Goal: Task Accomplishment & Management: Use online tool/utility

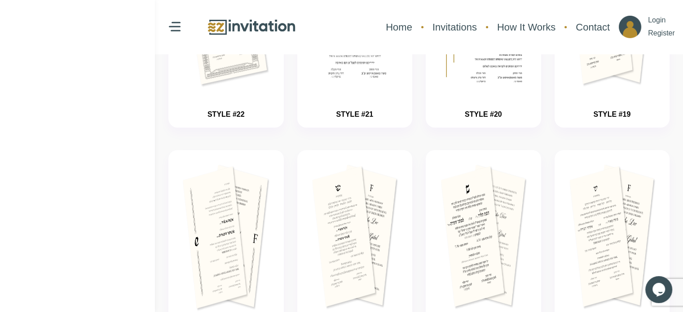
scroll to position [425, 0]
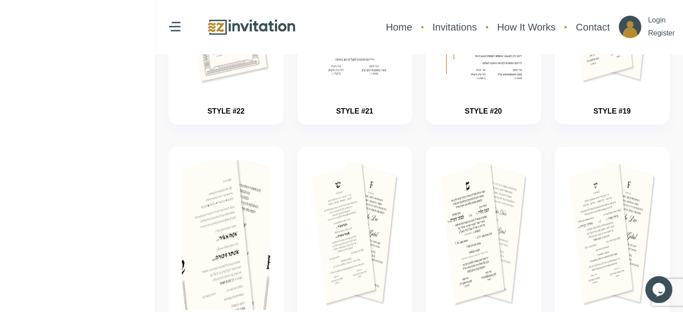
click at [210, 252] on img "button" at bounding box center [226, 262] width 133 height 225
click at [215, 242] on img "button" at bounding box center [226, 262] width 133 height 225
click at [208, 249] on img "button" at bounding box center [226, 262] width 133 height 225
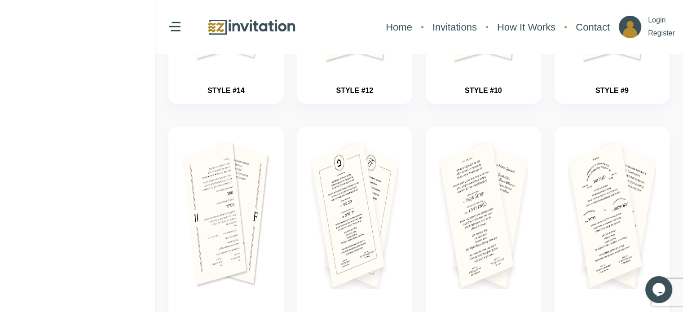
scroll to position [1168, 0]
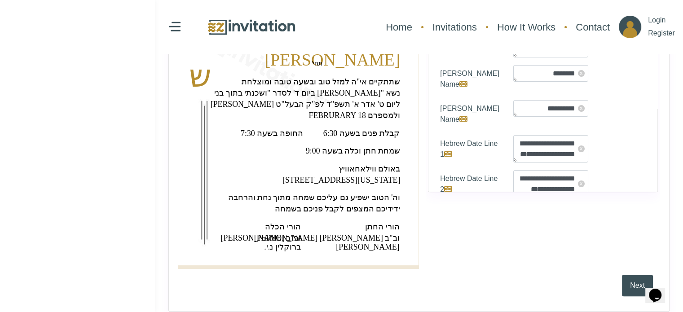
scroll to position [294, 0]
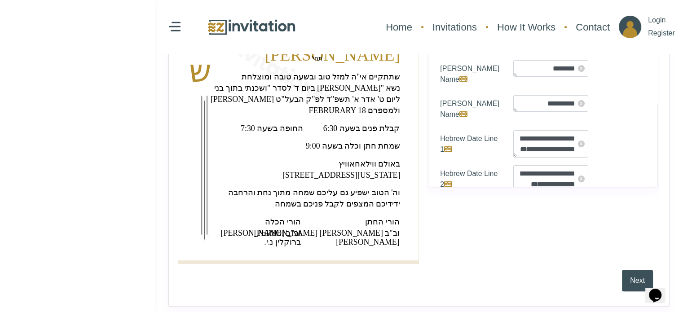
drag, startPoint x: 689, startPoint y: 53, endPoint x: 680, endPoint y: 106, distance: 53.8
drag, startPoint x: 680, startPoint y: 106, endPoint x: 681, endPoint y: 102, distance: 4.7
click at [681, 102] on div "Front Page 1 2 3 4 5 6 ‏ש‏ * x x x x" at bounding box center [419, 53] width 528 height 533
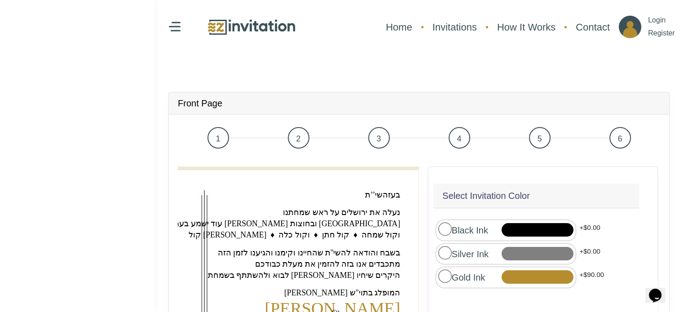
scroll to position [0, 0]
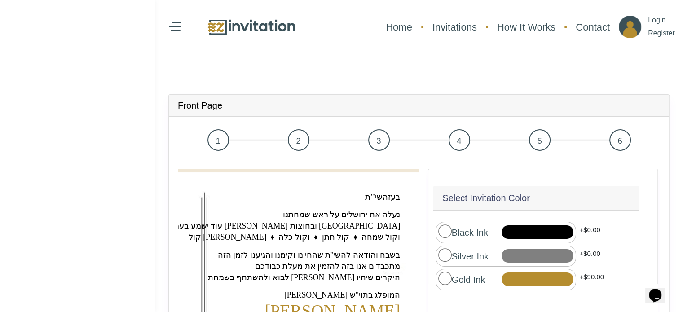
click at [227, 146] on span "1" at bounding box center [219, 140] width 22 height 22
